Goal: Task Accomplishment & Management: Complete application form

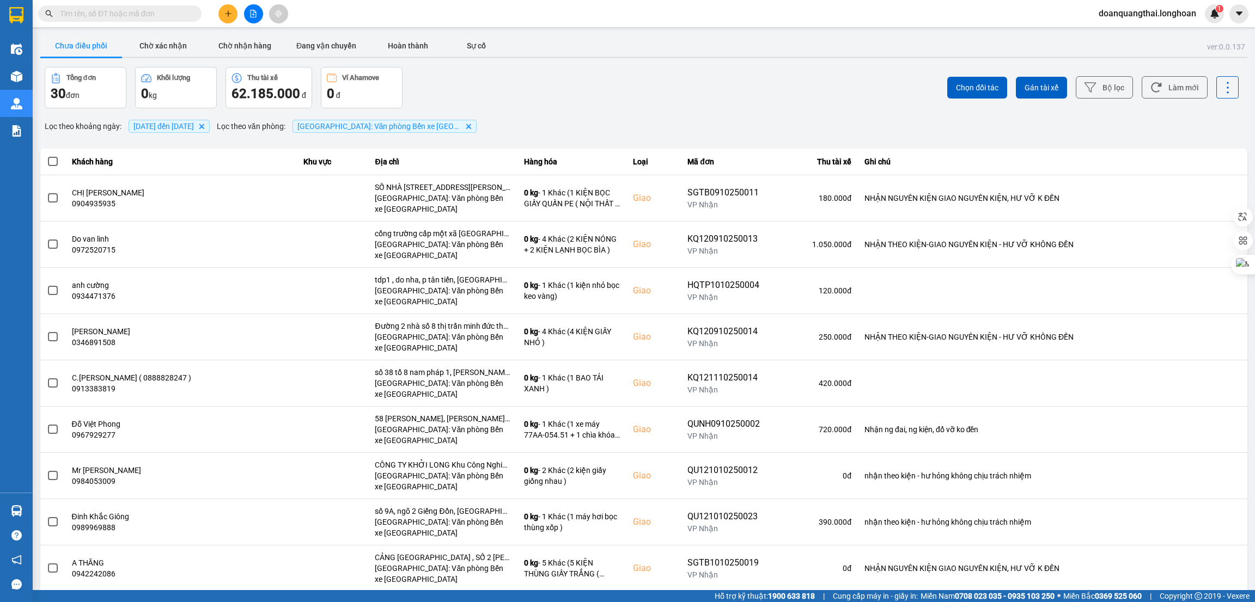
click at [83, 13] on input "text" at bounding box center [124, 14] width 129 height 12
click at [83, 13] on input "VHBT1310250038" at bounding box center [124, 14] width 129 height 12
click at [172, 14] on input "VHBT1310250038" at bounding box center [124, 14] width 129 height 12
paste input "text"
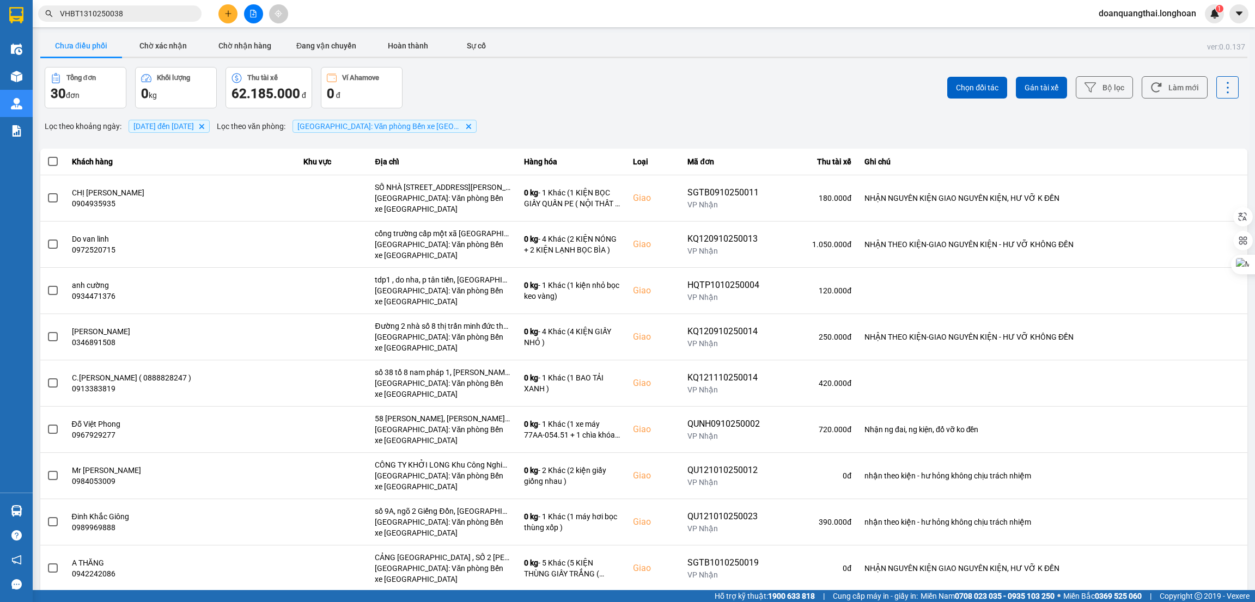
click at [115, 16] on input "VHBT1310250038" at bounding box center [124, 14] width 129 height 12
type input "VHBT1310250038"
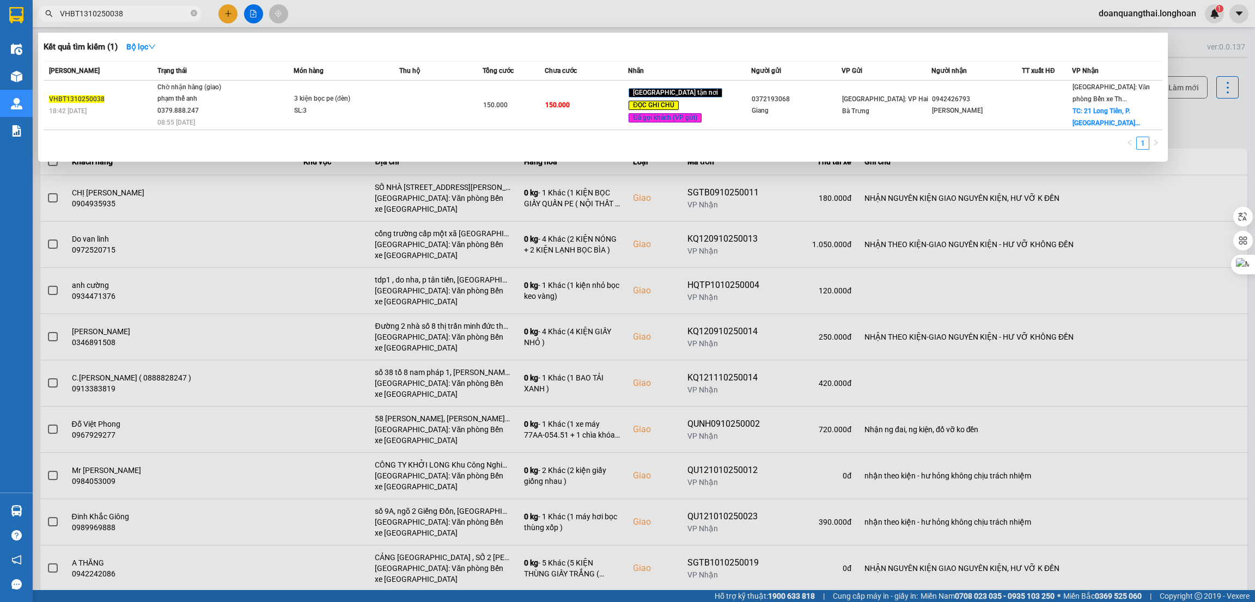
click at [656, 241] on div at bounding box center [627, 301] width 1255 height 602
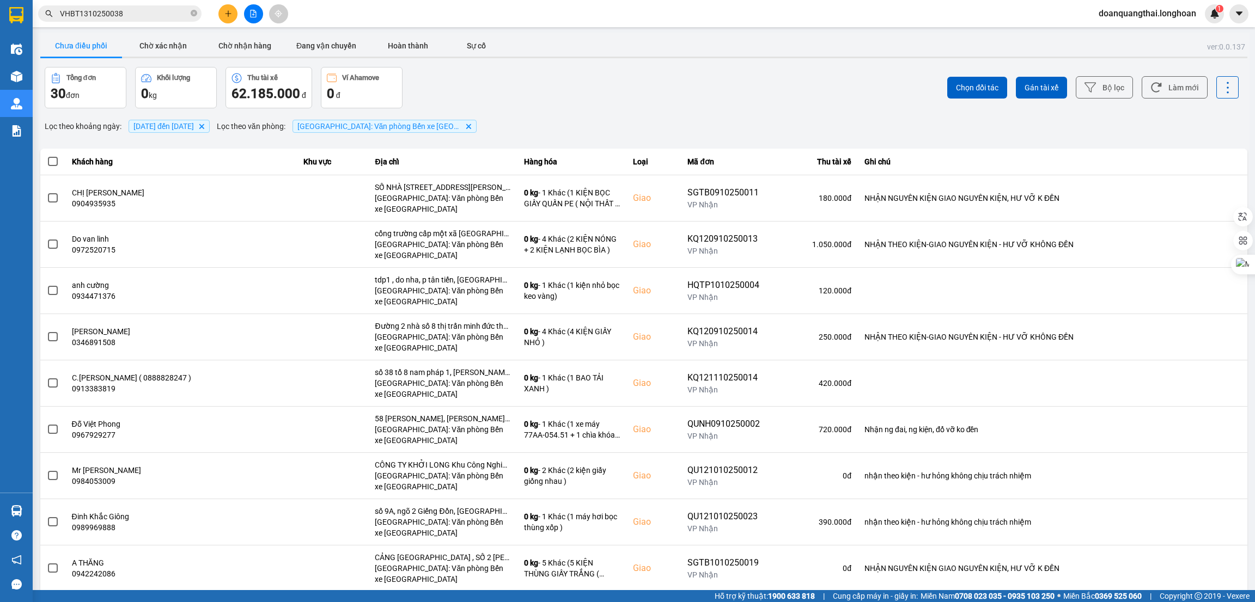
click at [146, 9] on input "VHBT1310250038" at bounding box center [124, 14] width 129 height 12
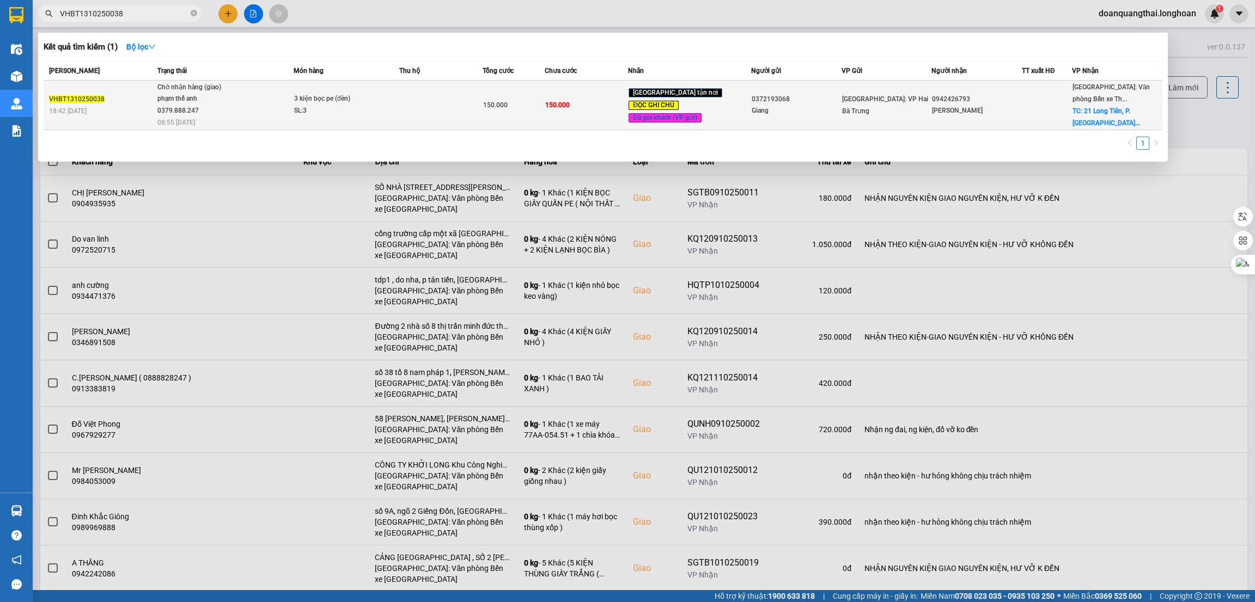
click at [384, 112] on span "3 kiện bọc pe (đèn) SL: 3" at bounding box center [346, 104] width 105 height 23
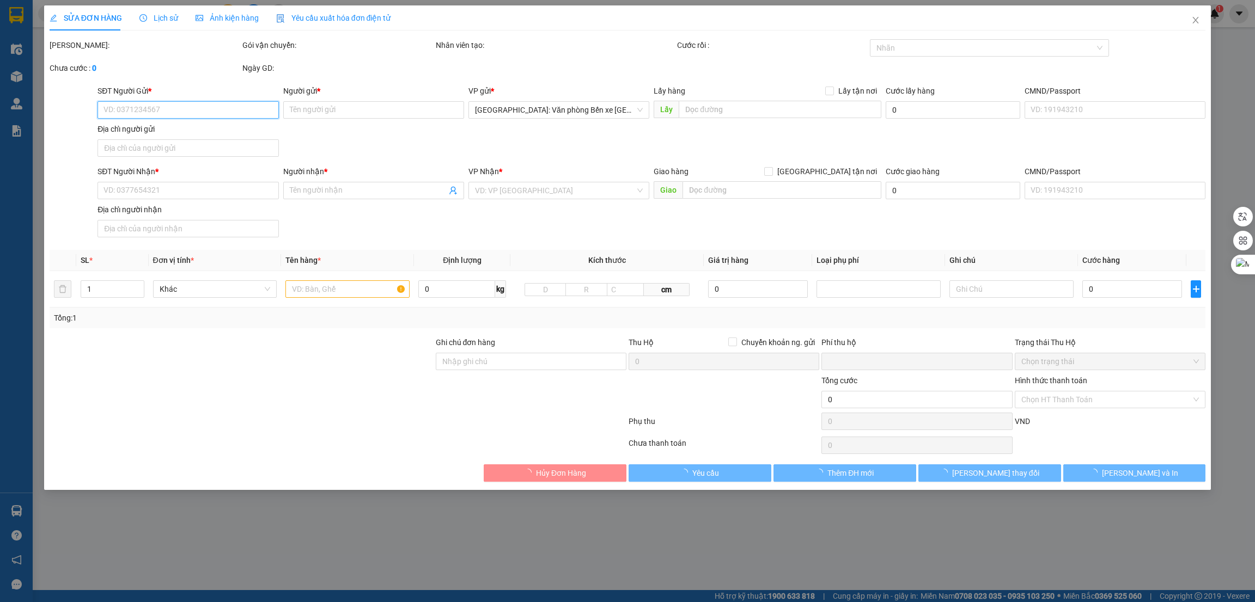
type input "0372193068"
type input "Giang"
type input "0942426793"
type input "[PERSON_NAME]"
checkbox input "true"
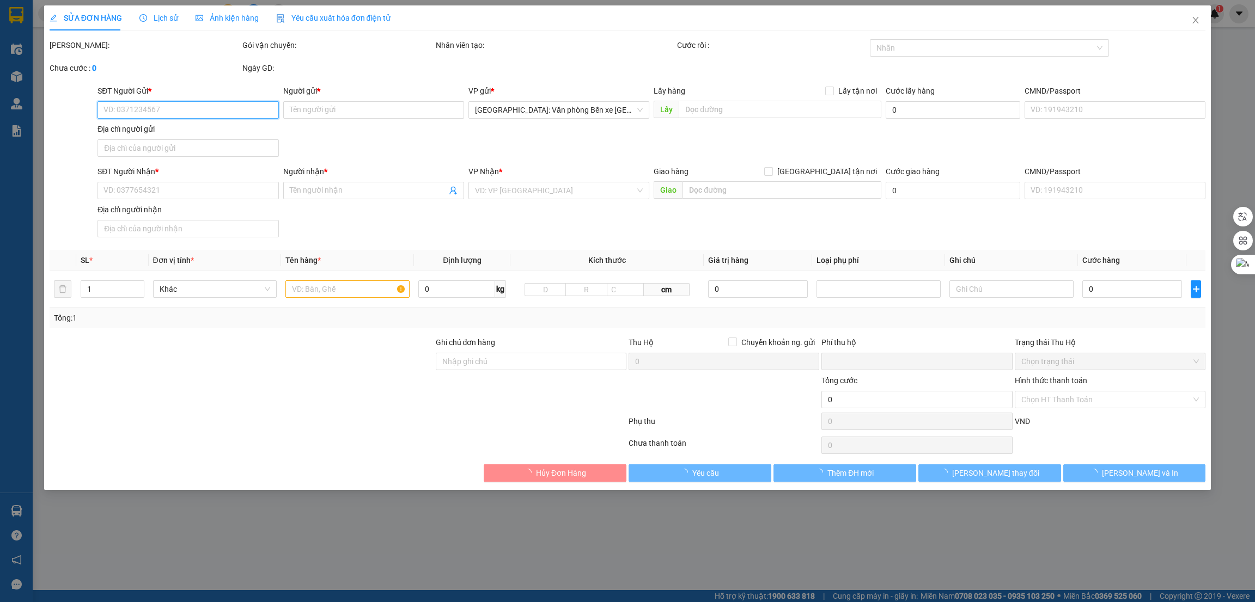
type input "21 Long Tiên, P. [GEOGRAPHIC_DATA], [GEOGRAPHIC_DATA], [GEOGRAPHIC_DATA]"
type input "Hàng chính sách, giao nguyên kiện hư vỡ không đền"
type input "0"
type input "150.000"
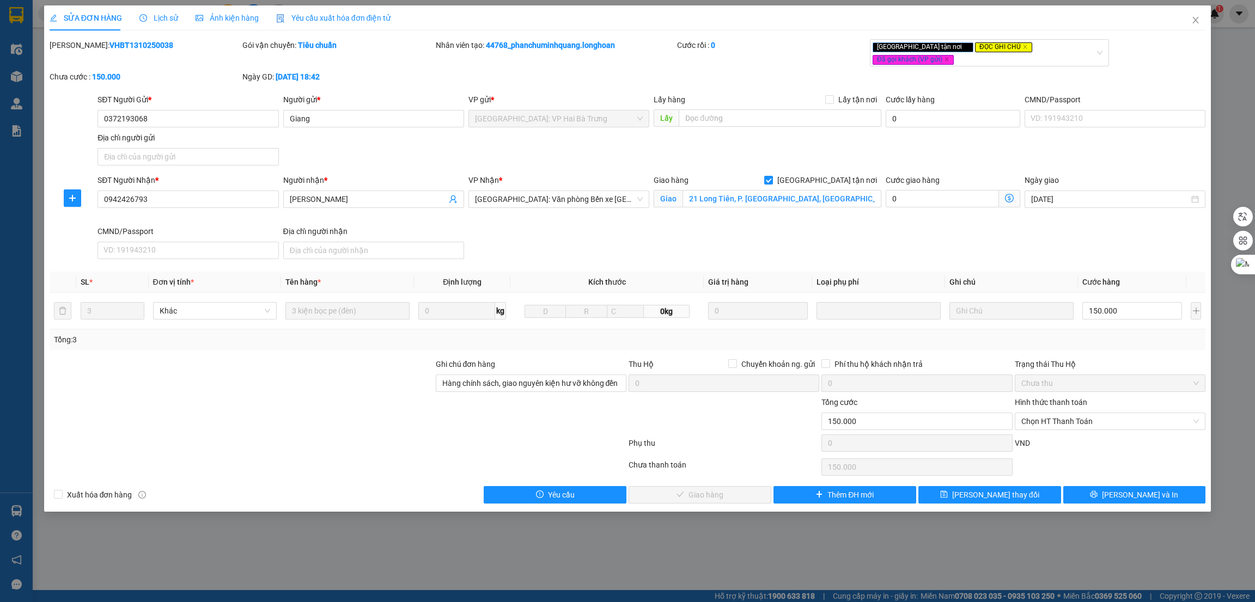
click at [672, 227] on div "SĐT Người Nhận * 0942426793 Người nhận * Vân VP Nhận * [GEOGRAPHIC_DATA]: Văn p…" at bounding box center [651, 218] width 1112 height 89
click at [1194, 19] on icon "close" at bounding box center [1195, 20] width 6 height 7
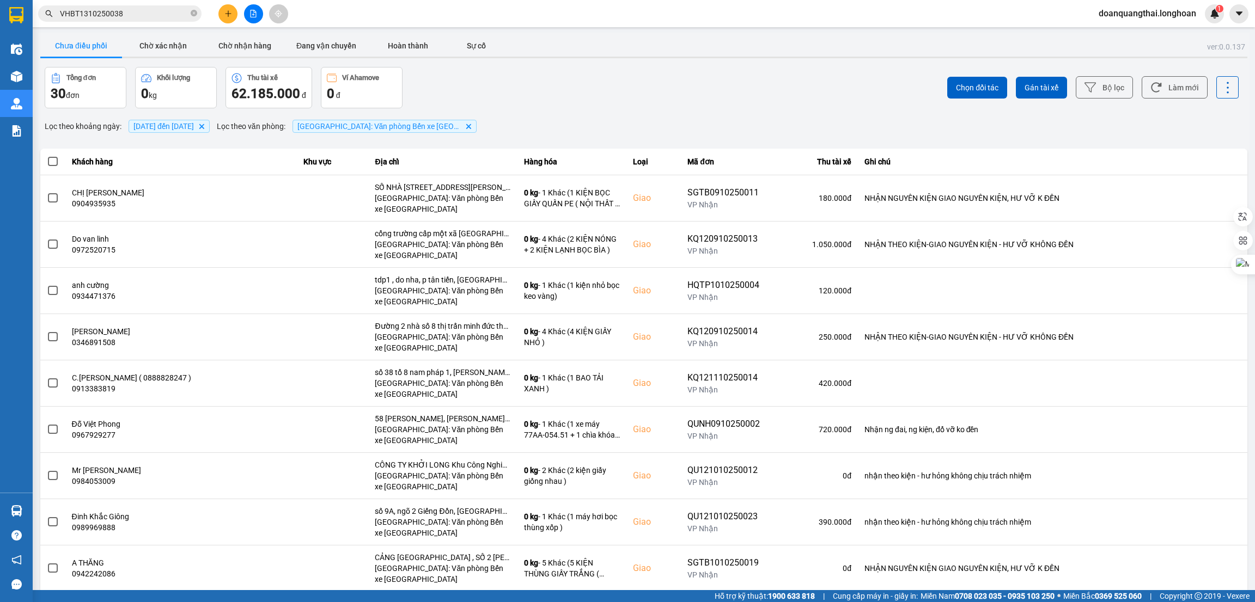
click at [148, 14] on input "VHBT1310250038" at bounding box center [124, 14] width 129 height 12
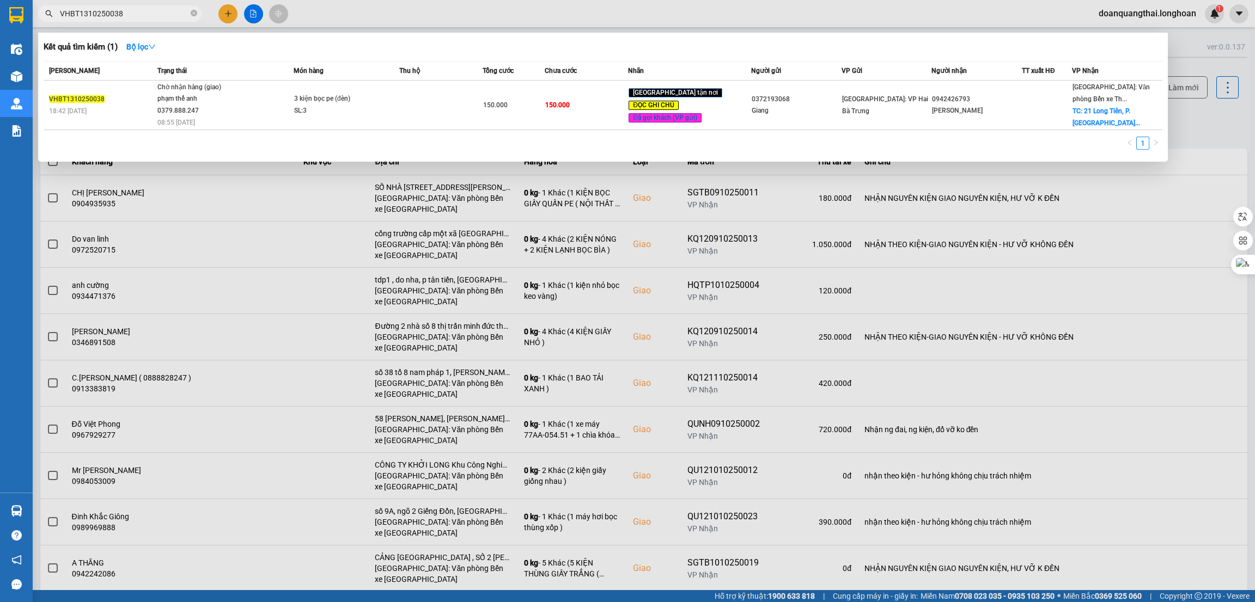
click at [148, 14] on input "VHBT1310250038" at bounding box center [124, 14] width 129 height 12
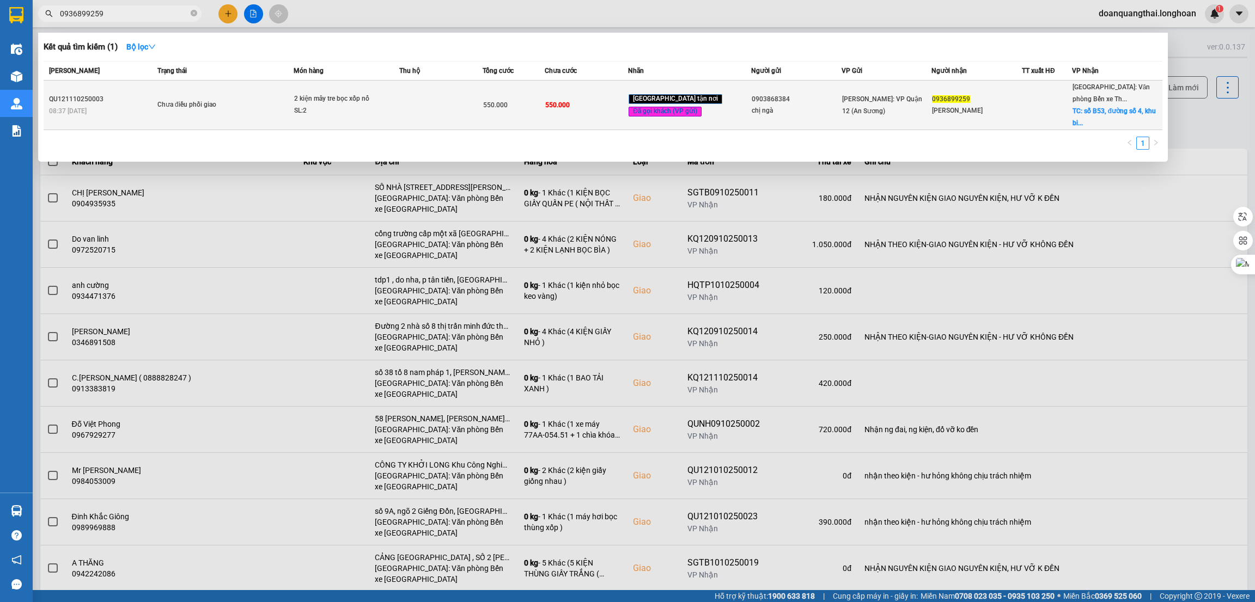
type input "0936899259"
click at [398, 108] on span "2 kiện mây tre bọc xốp nổ SL: 2" at bounding box center [346, 104] width 105 height 23
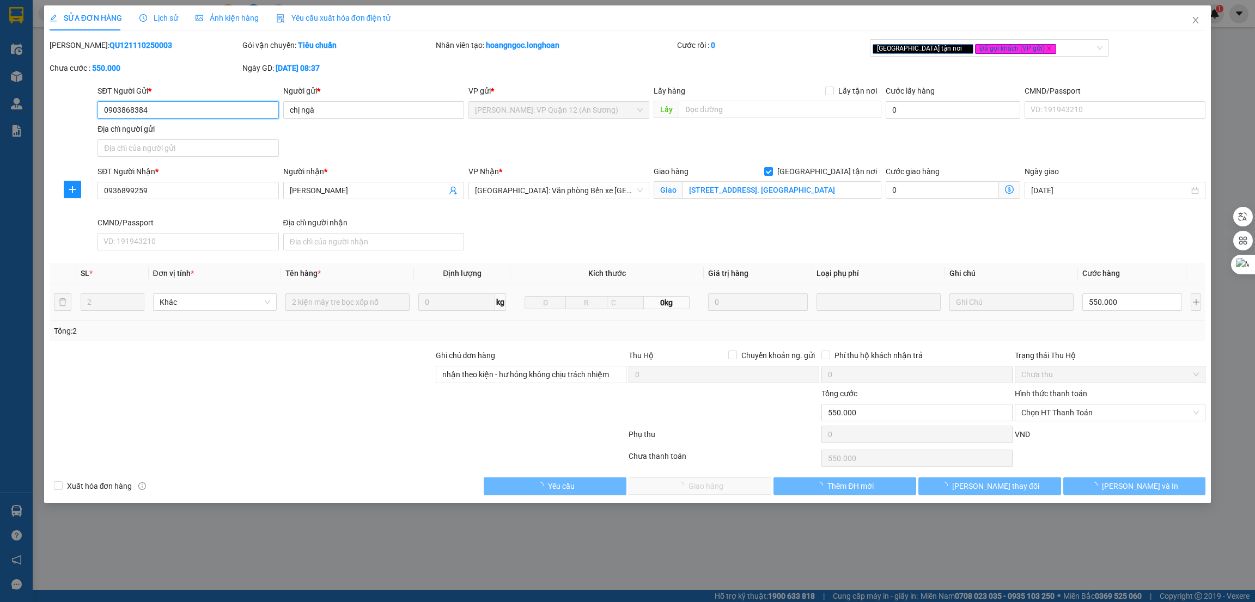
type input "0903868384"
type input "chị ngà"
type input "0936899259"
type input "[PERSON_NAME]"
checkbox input "true"
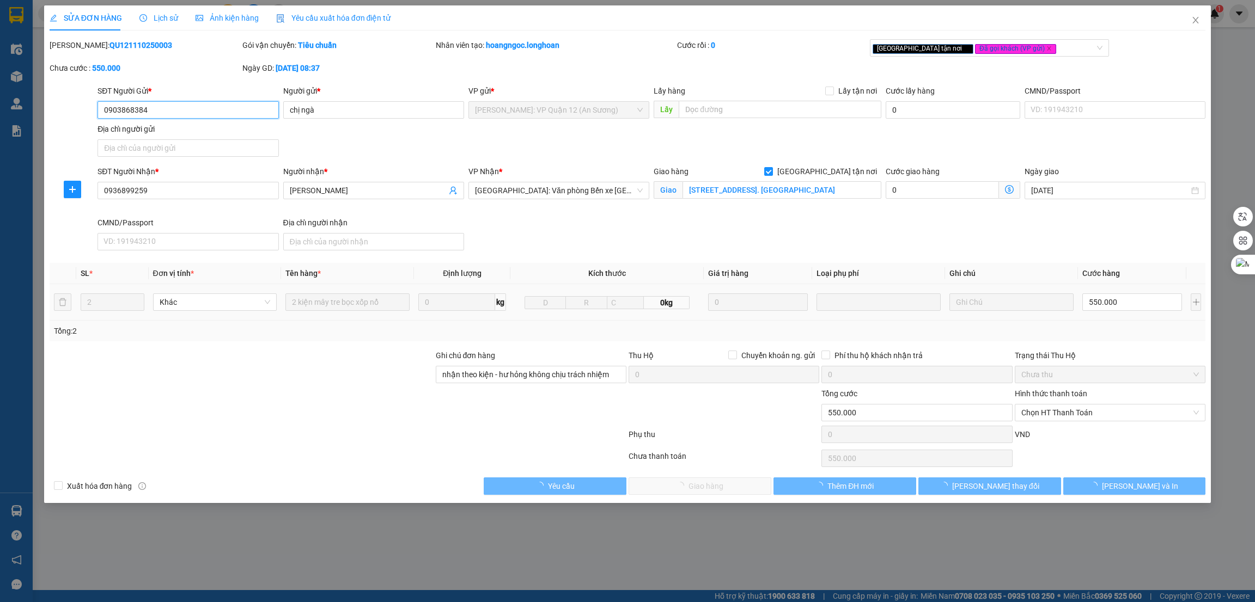
type input "[STREET_ADDRESS]. [GEOGRAPHIC_DATA]"
type input "nhận theo kiện - hư hỏng không chịu trách nhiệm"
type input "0"
type input "550.000"
